Goal: Information Seeking & Learning: Learn about a topic

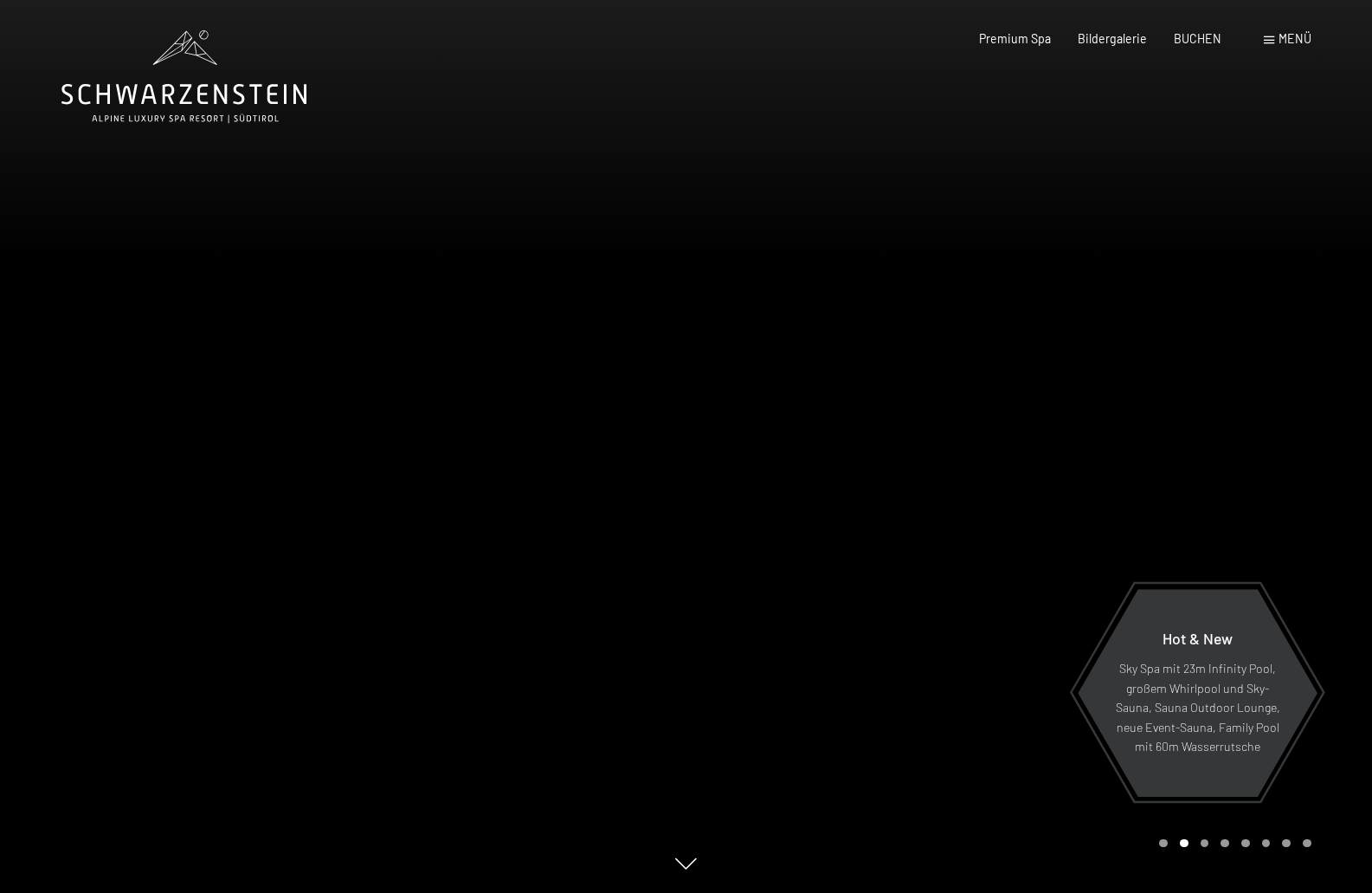
click at [1296, 39] on span "Menü" at bounding box center [1295, 38] width 33 height 14
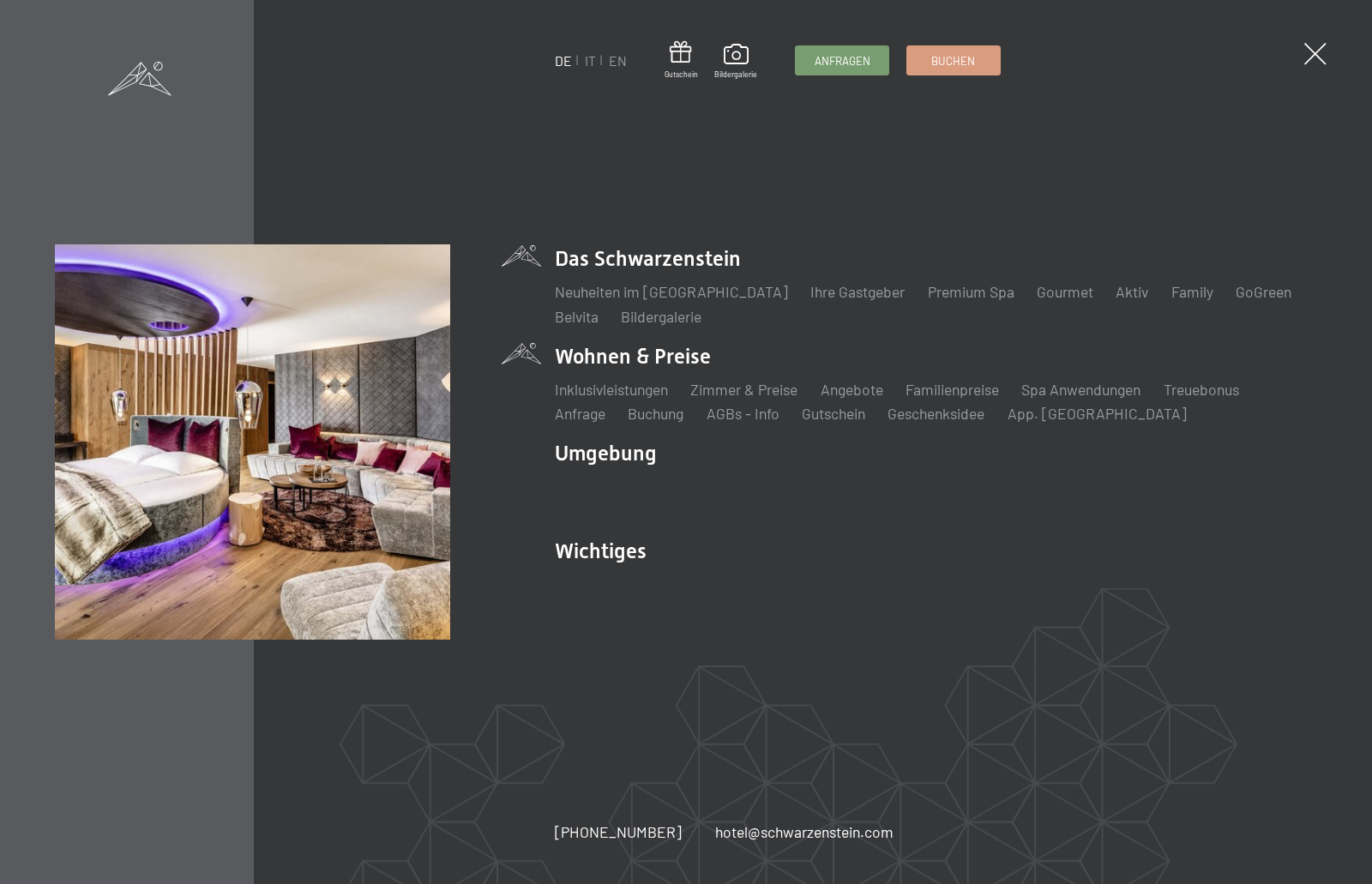
click at [671, 354] on li "Wohnen & Preise Inklusivleistungen [PERSON_NAME] & Preise Liste Angebote Liste …" at bounding box center [936, 383] width 762 height 82
click at [600, 387] on link "Inklusivleistungen" at bounding box center [612, 389] width 114 height 19
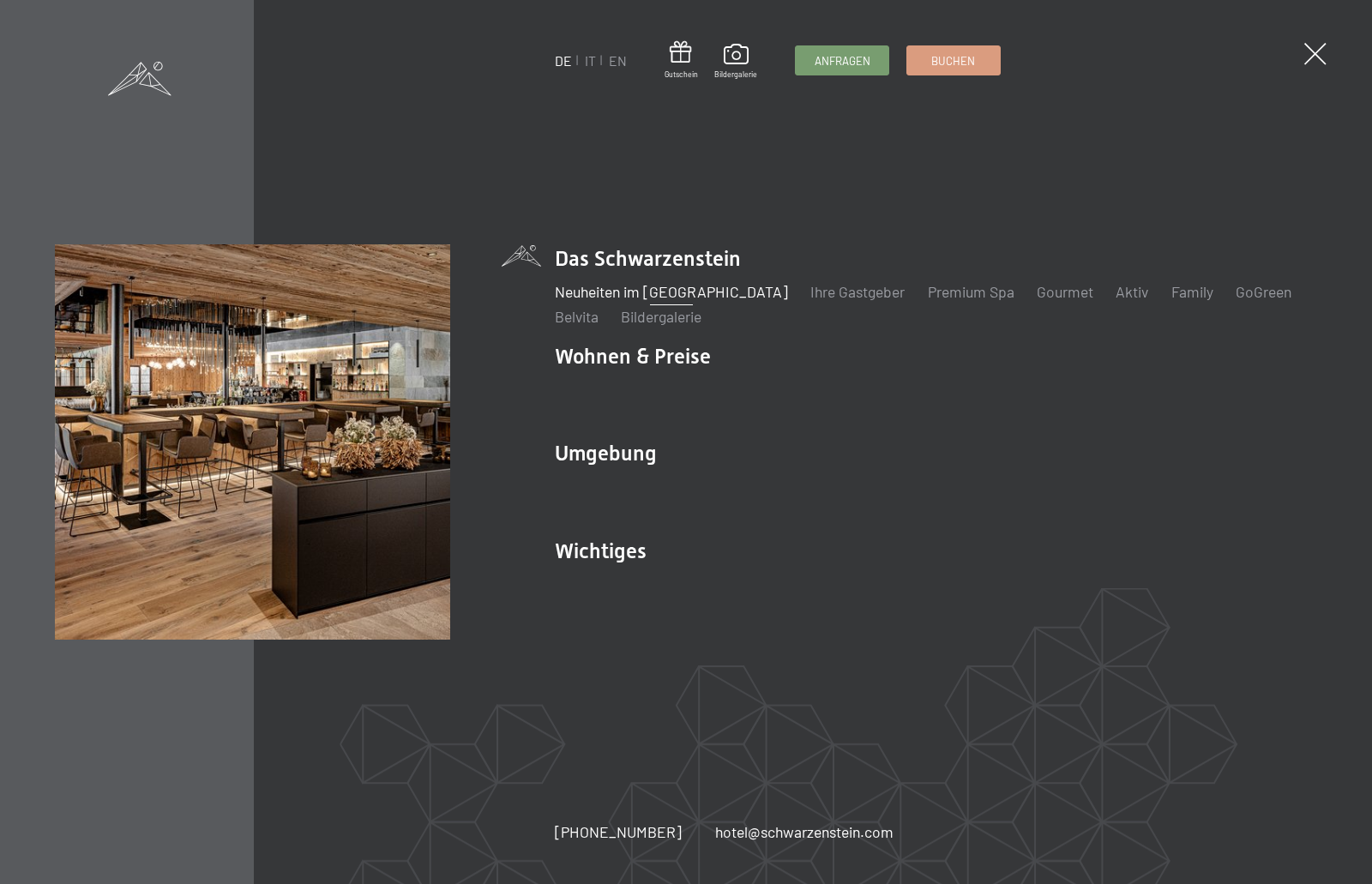
click at [647, 288] on link "Neuheiten im [GEOGRAPHIC_DATA]" at bounding box center [672, 292] width 234 height 19
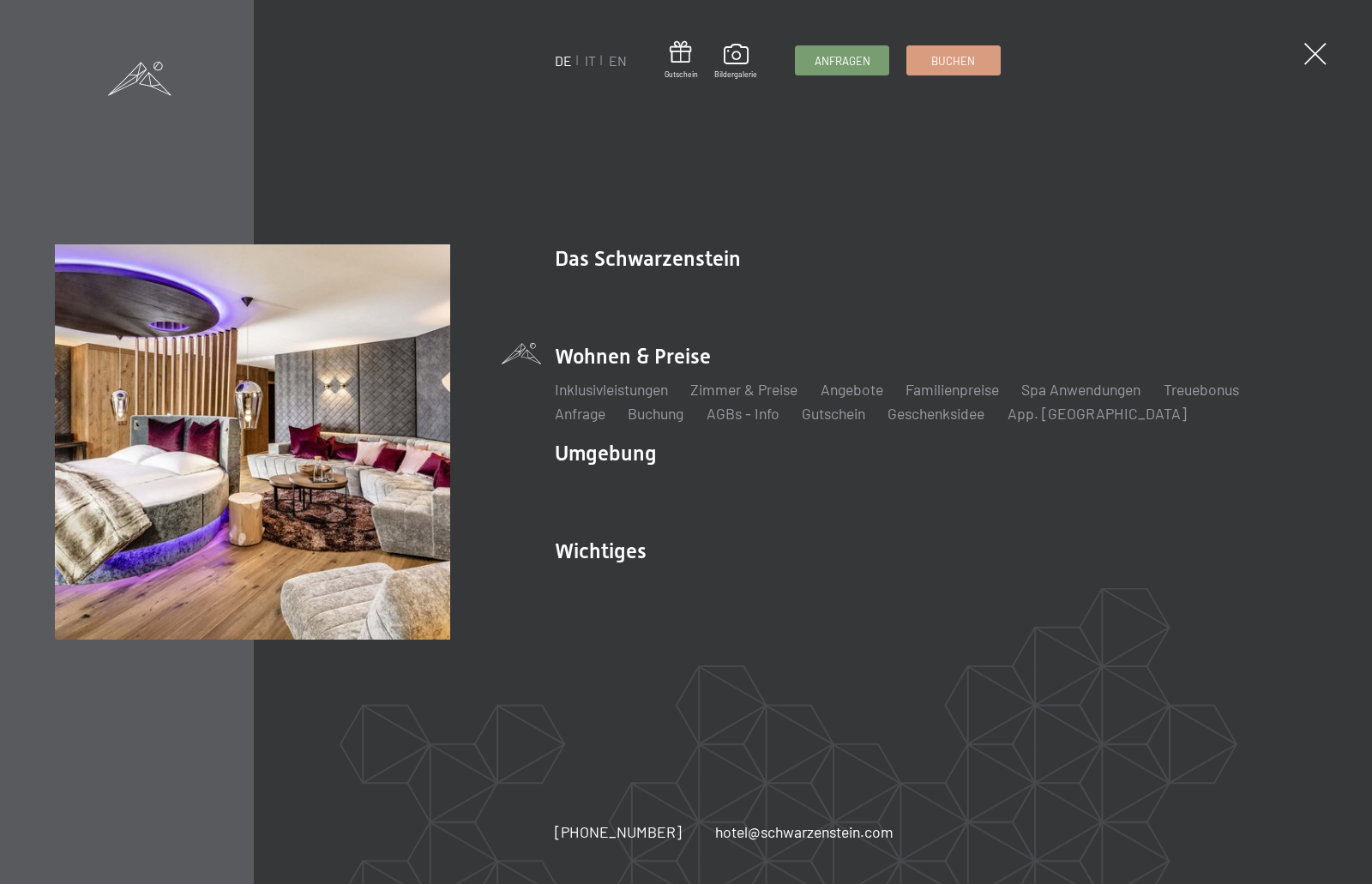
click at [666, 352] on li "Wohnen & Preise Inklusivleistungen [PERSON_NAME] & Preise Liste Angebote Liste …" at bounding box center [936, 383] width 762 height 82
click at [775, 387] on link "Zimmer & Preise" at bounding box center [744, 389] width 107 height 19
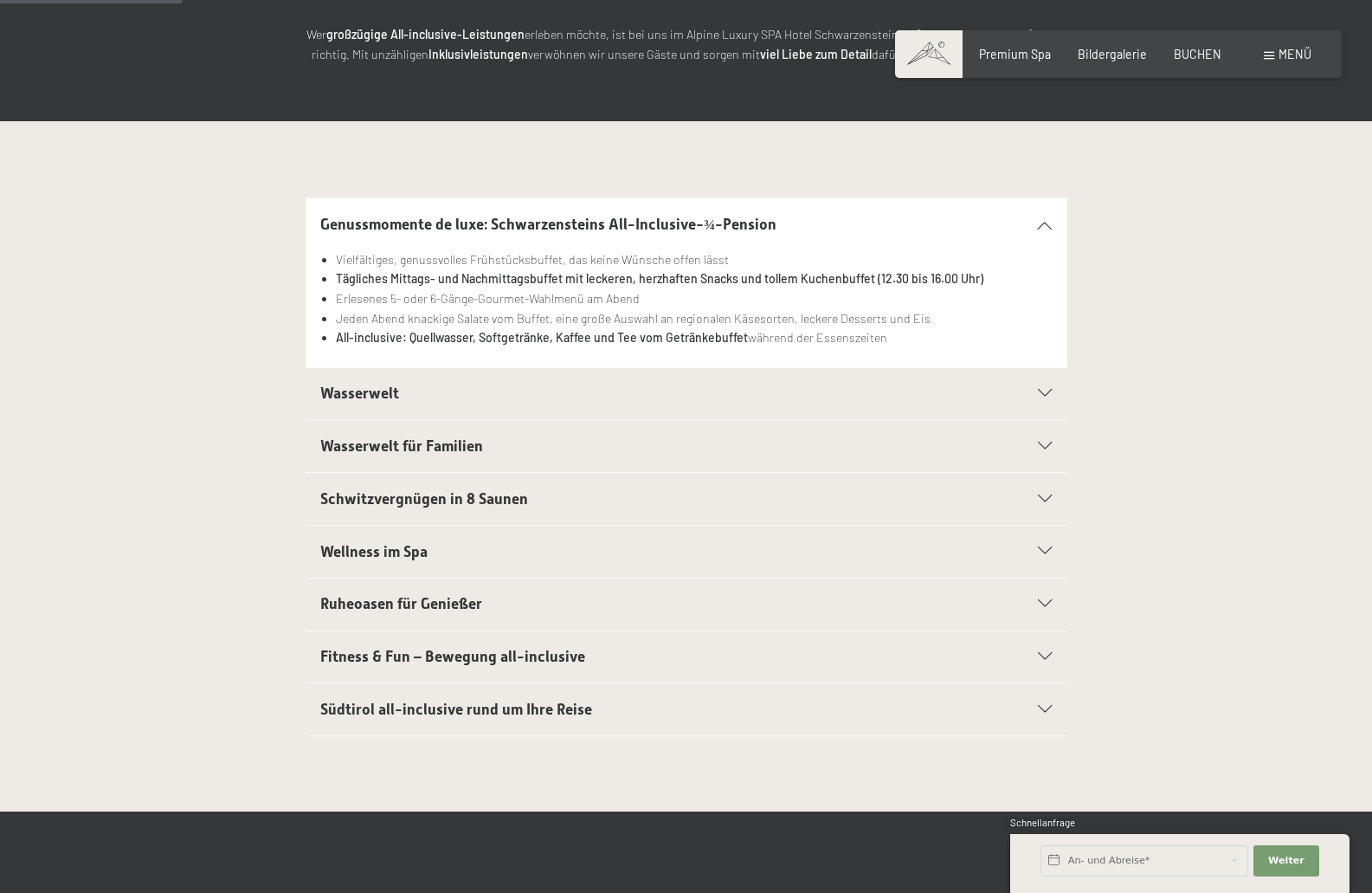
scroll to position [260, 0]
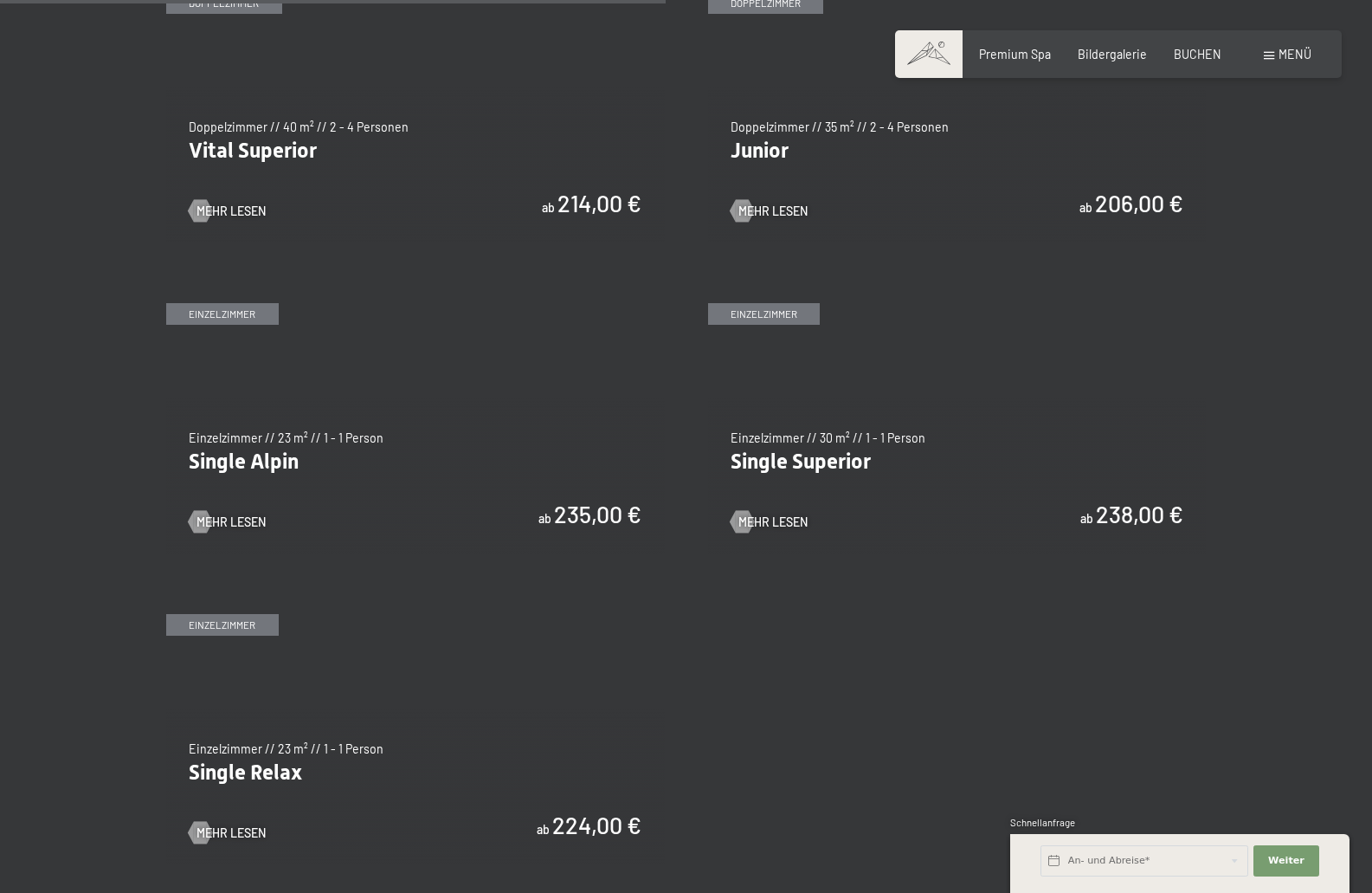
scroll to position [2598, 0]
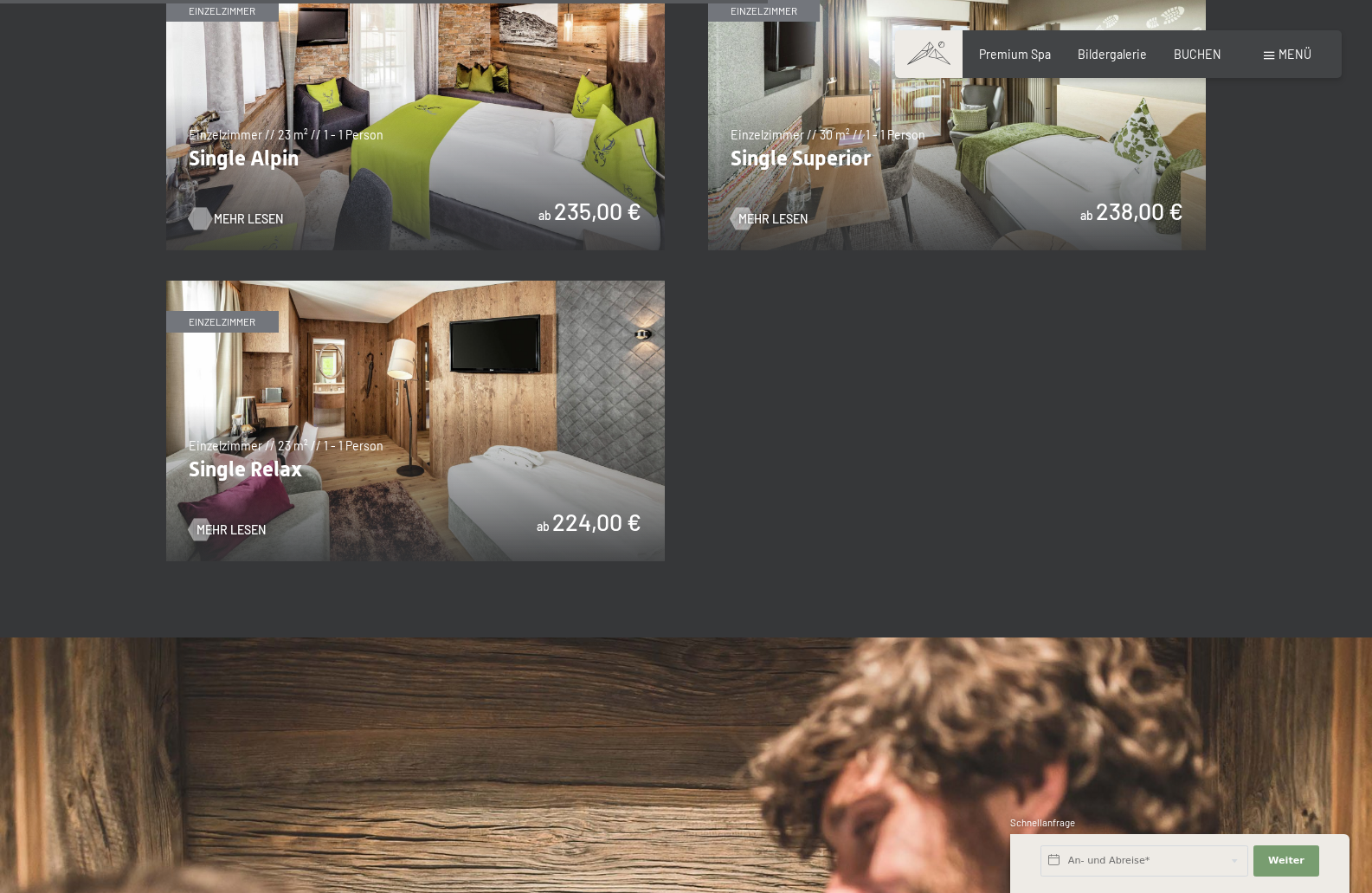
click at [207, 210] on div at bounding box center [199, 218] width 13 height 22
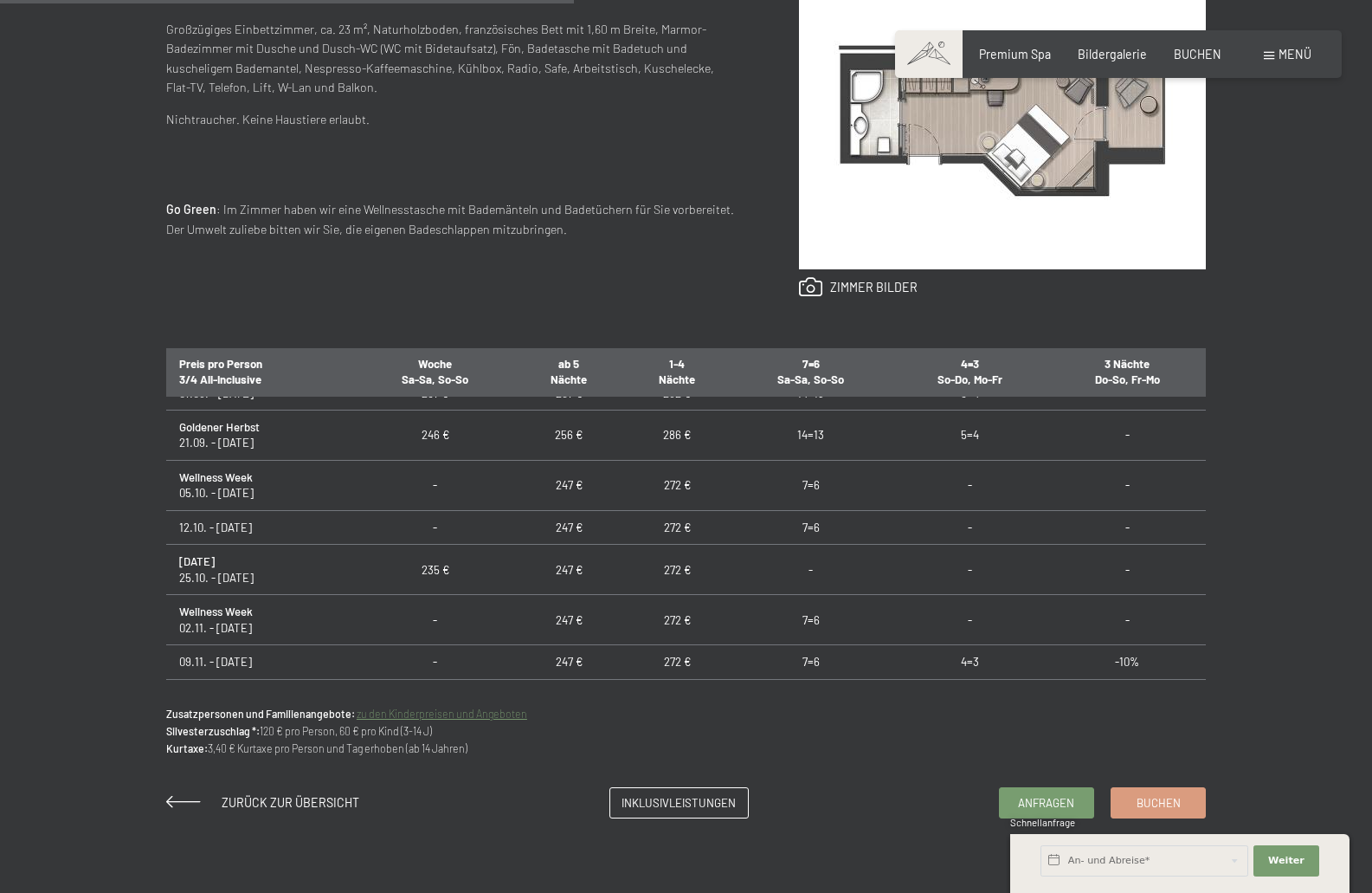
scroll to position [1039, 0]
